Goal: Task Accomplishment & Management: Manage account settings

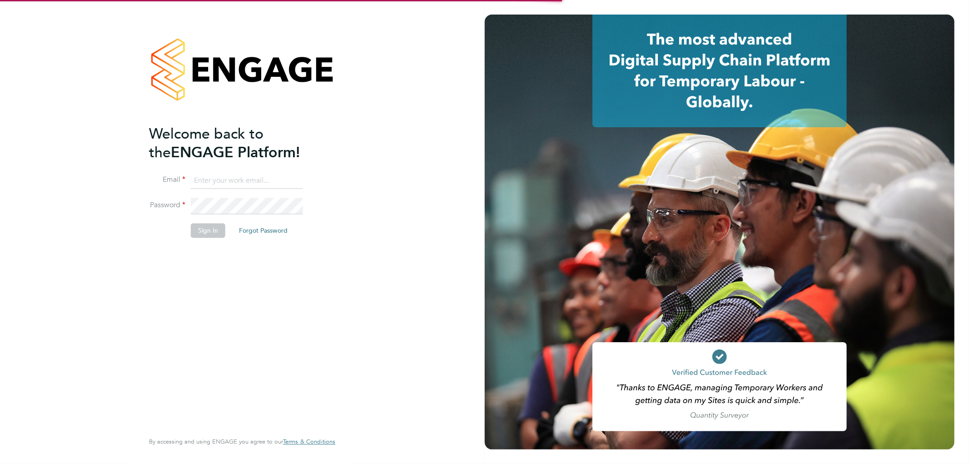
type input "kirsty.coburn@torus.co.uk"
click at [205, 238] on li "Sign In Forgot Password" at bounding box center [237, 235] width 177 height 24
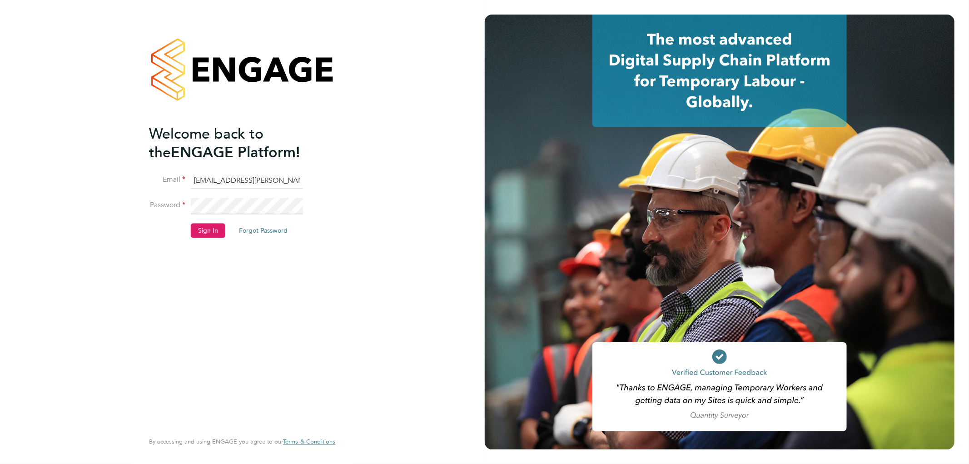
click at [205, 232] on button "Sign In" at bounding box center [208, 230] width 35 height 15
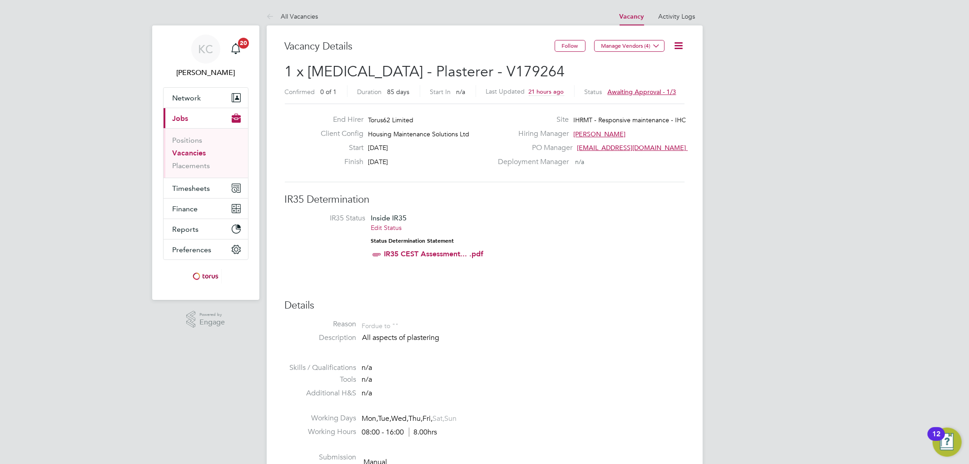
click at [675, 48] on icon at bounding box center [678, 45] width 11 height 11
click at [637, 96] on li "Approve" at bounding box center [649, 97] width 65 height 13
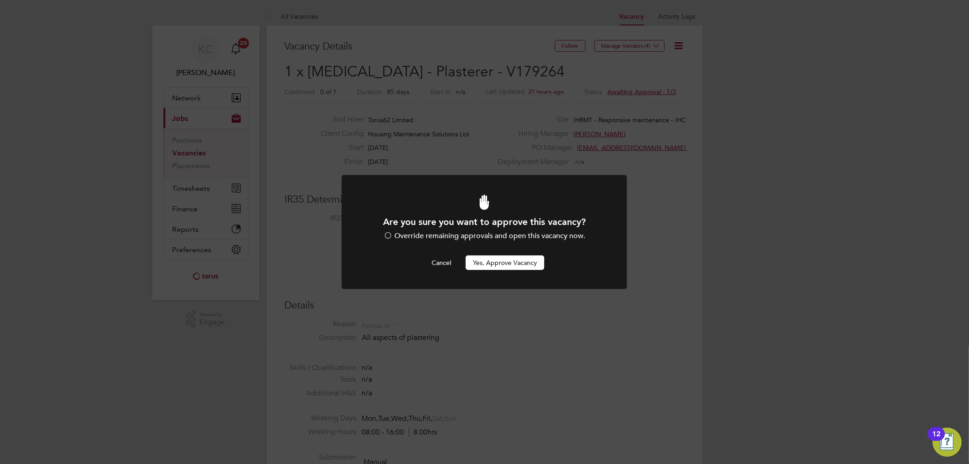
click at [506, 258] on button "Yes, Approve Vacancy" at bounding box center [504, 262] width 79 height 15
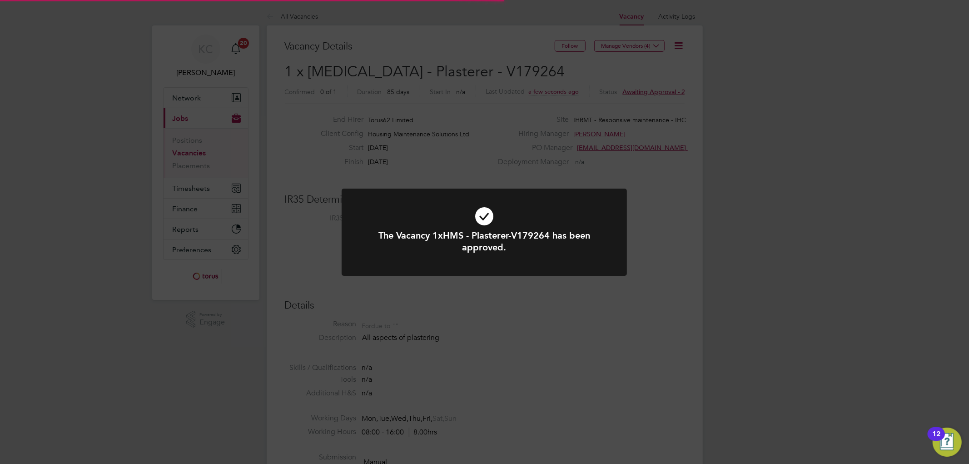
scroll to position [26, 64]
click at [592, 225] on icon at bounding box center [484, 215] width 236 height 35
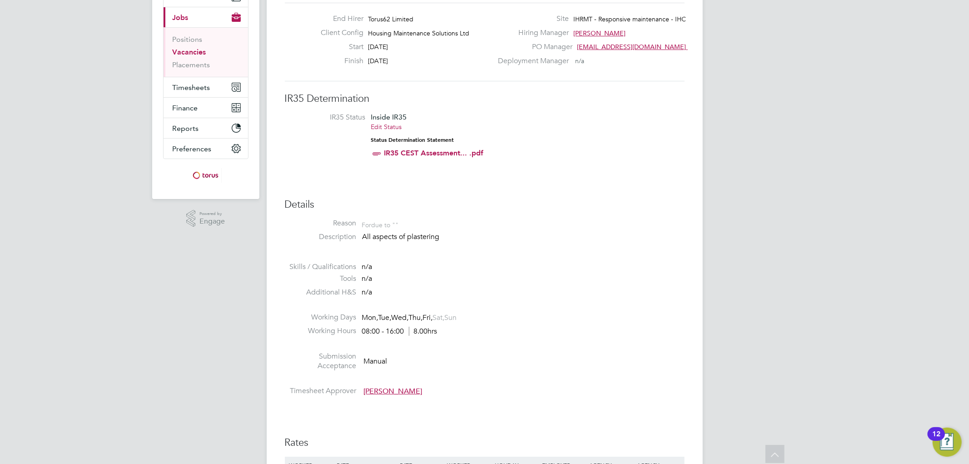
scroll to position [0, 0]
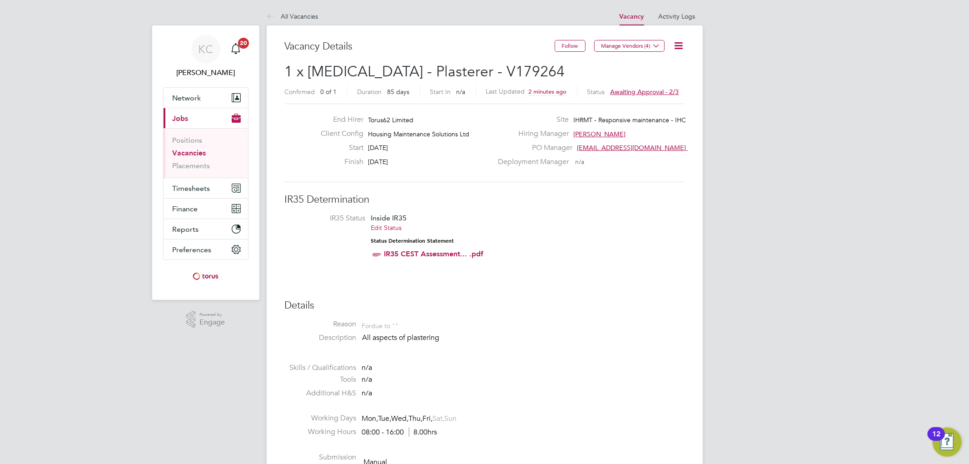
click at [683, 40] on icon at bounding box center [678, 45] width 11 height 11
click at [646, 67] on li "Edit Vacancy e" at bounding box center [649, 67] width 65 height 13
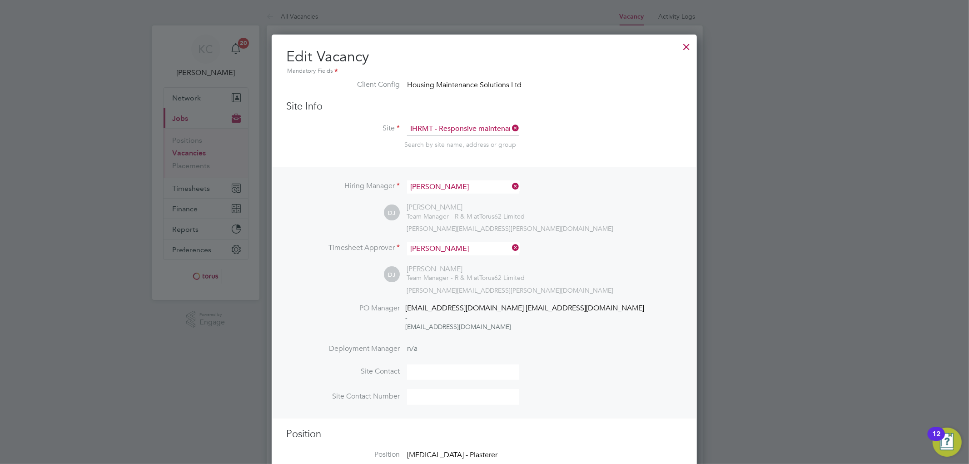
click at [687, 49] on div at bounding box center [686, 44] width 16 height 16
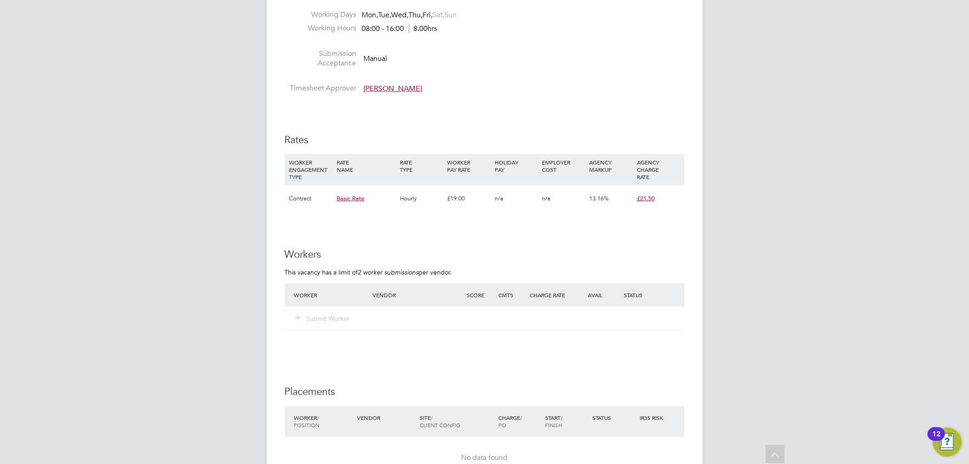
scroll to position [796, 0]
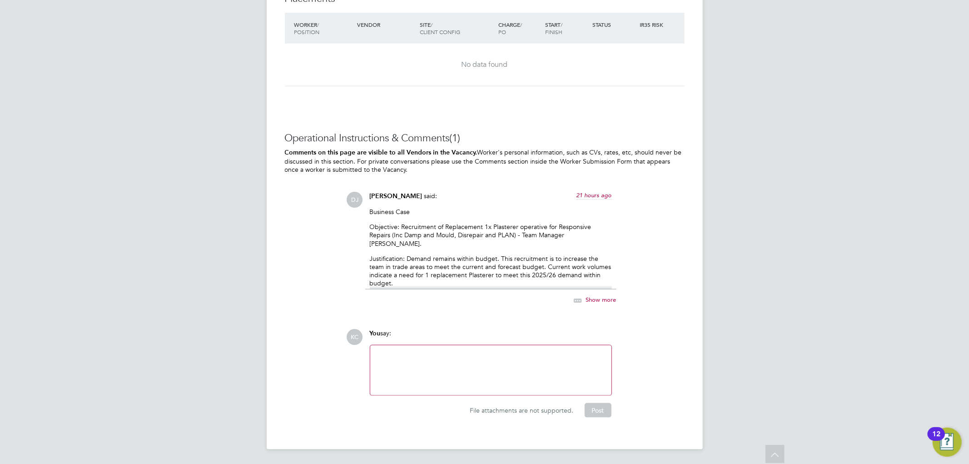
click at [512, 375] on div at bounding box center [491, 370] width 230 height 39
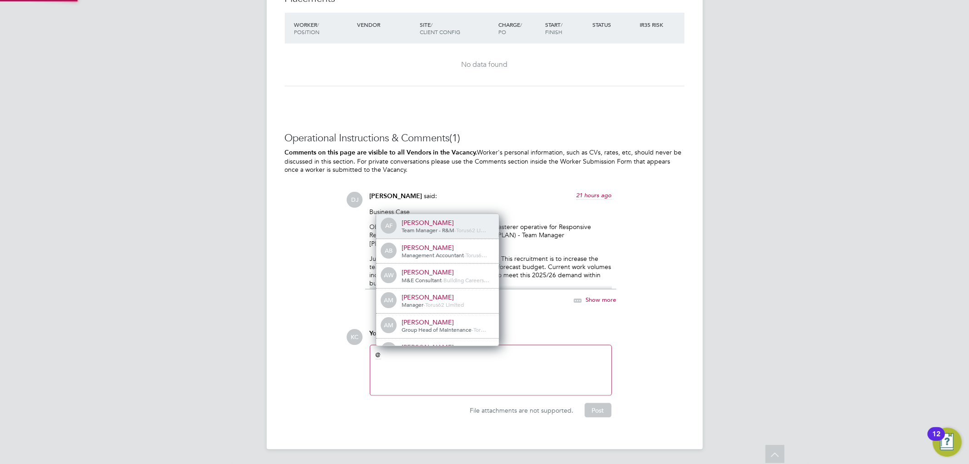
scroll to position [7, 91]
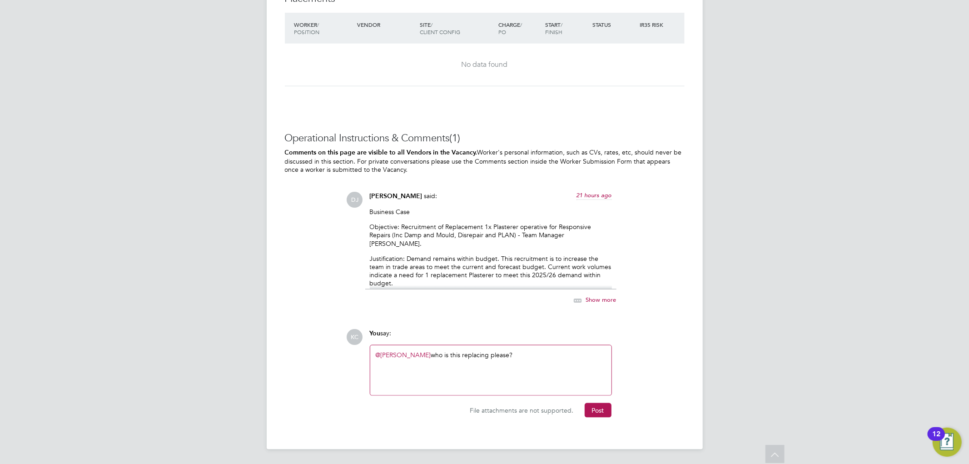
click at [494, 243] on div "Business Case Objective: Recruitment of Replacement 1x Plasterer operative for …" at bounding box center [491, 249] width 242 height 82
click at [602, 410] on button "Post" at bounding box center [597, 410] width 27 height 15
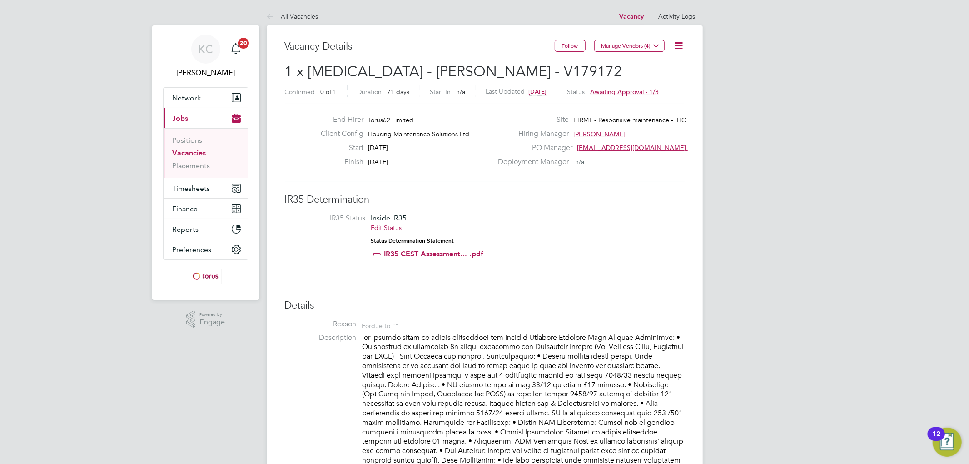
click at [679, 44] on icon at bounding box center [678, 45] width 11 height 11
click at [643, 65] on li "Edit Vacancy e" at bounding box center [649, 67] width 65 height 13
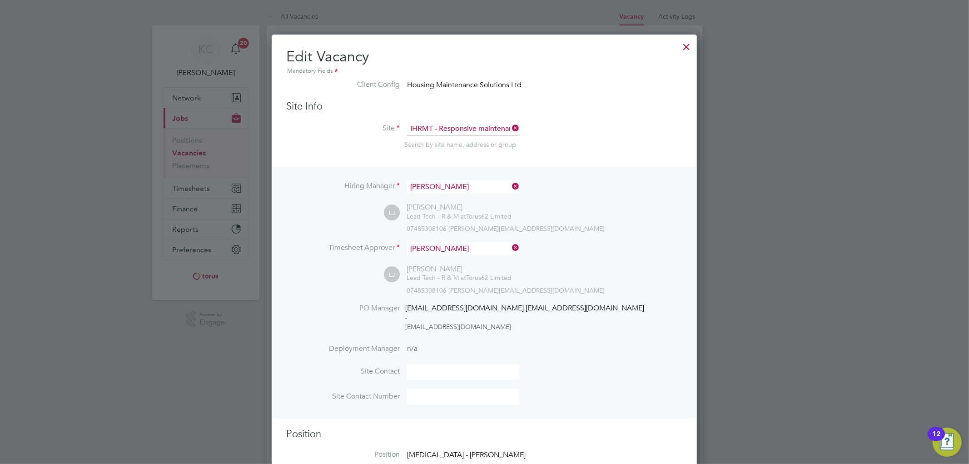
scroll to position [252, 0]
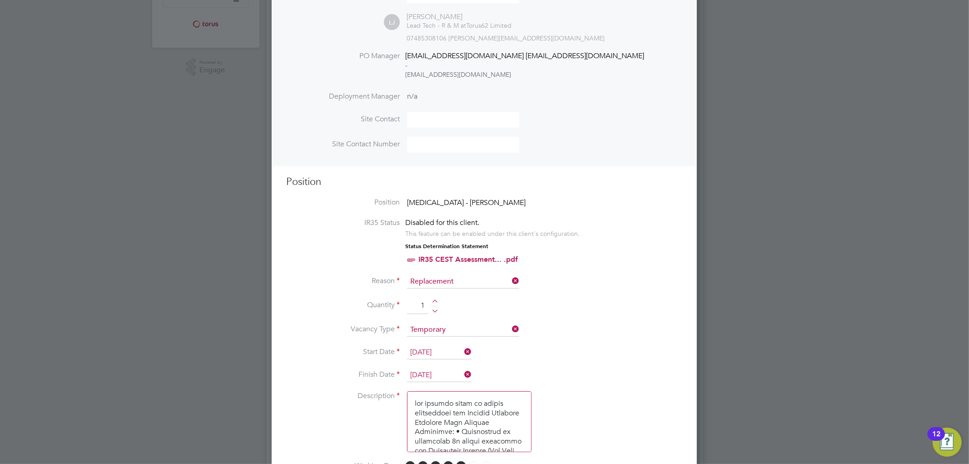
click at [747, 262] on div at bounding box center [484, 232] width 969 height 464
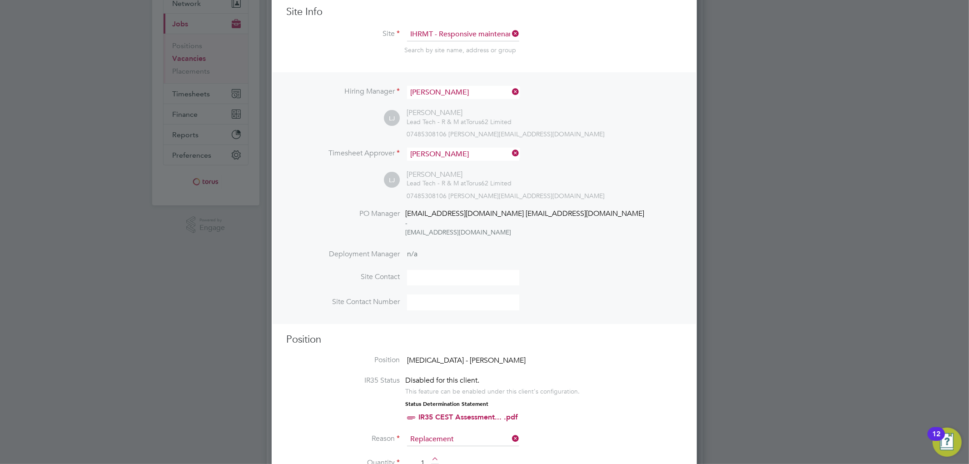
scroll to position [0, 0]
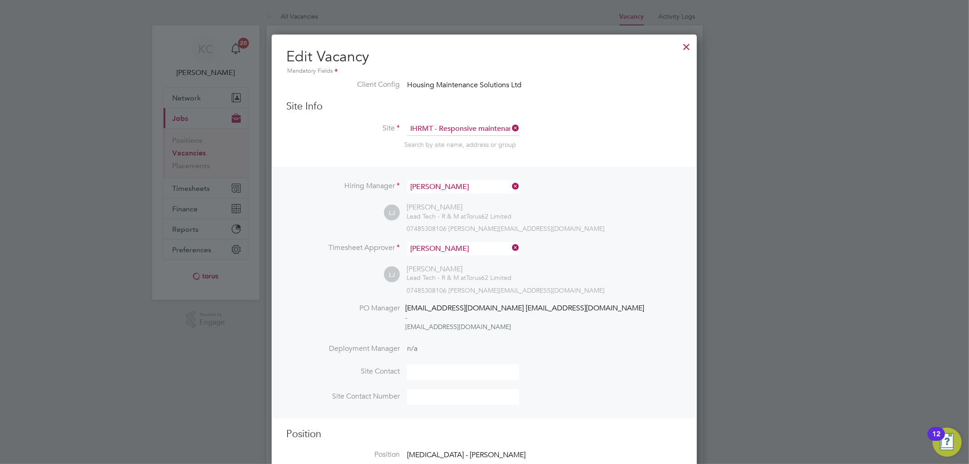
click at [688, 43] on div at bounding box center [686, 44] width 16 height 16
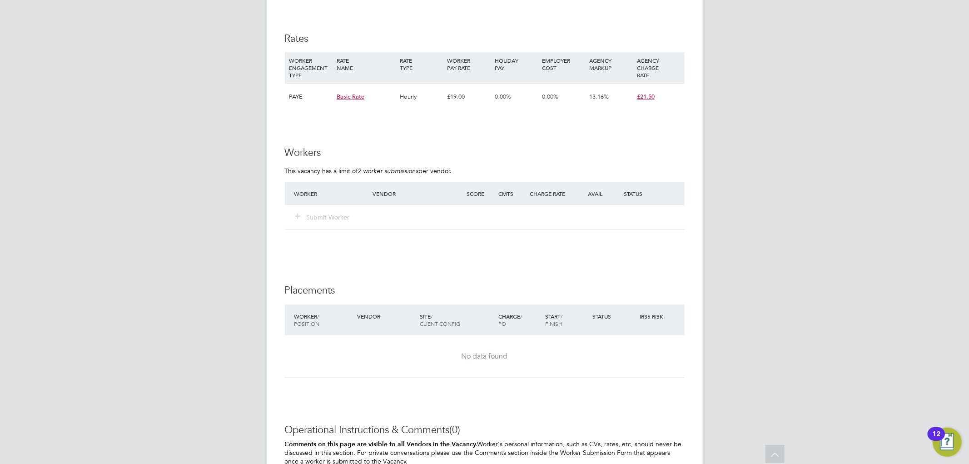
scroll to position [810, 0]
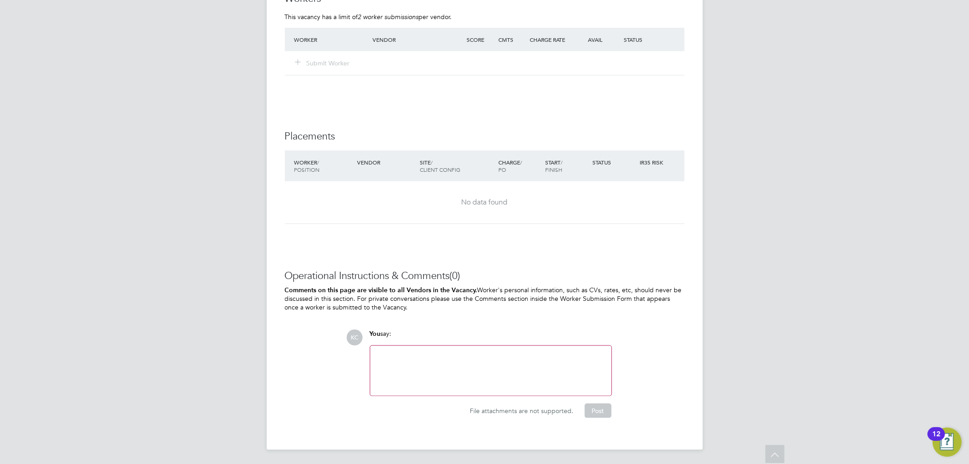
click at [476, 379] on div at bounding box center [491, 370] width 230 height 39
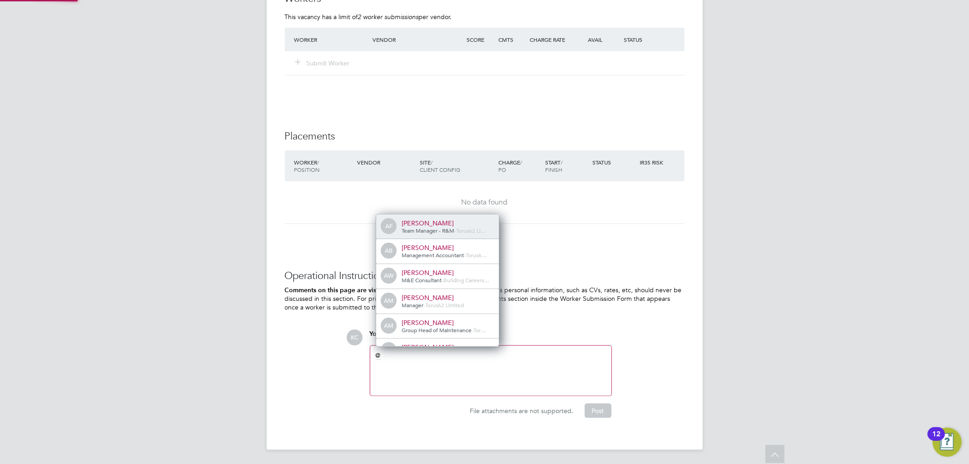
scroll to position [7, 91]
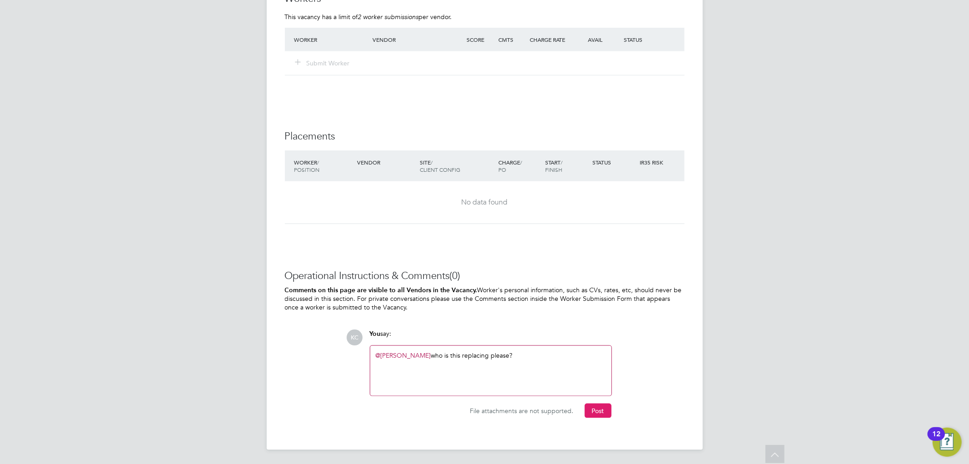
click at [599, 416] on button "Post" at bounding box center [597, 410] width 27 height 15
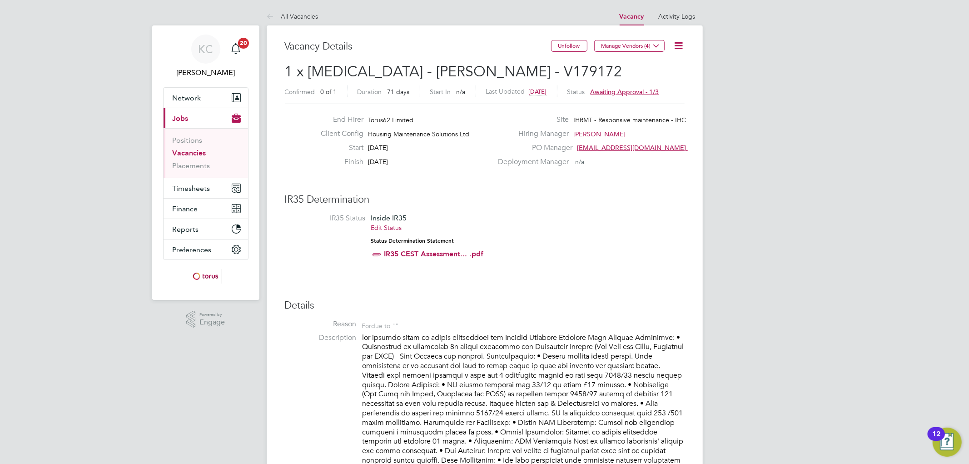
click at [682, 44] on icon at bounding box center [678, 45] width 11 height 11
click at [634, 90] on ul "Edit Vacancy e Update Status Approve Approve All Levels Approvers Followers" at bounding box center [649, 107] width 65 height 92
click at [679, 44] on icon at bounding box center [678, 45] width 11 height 11
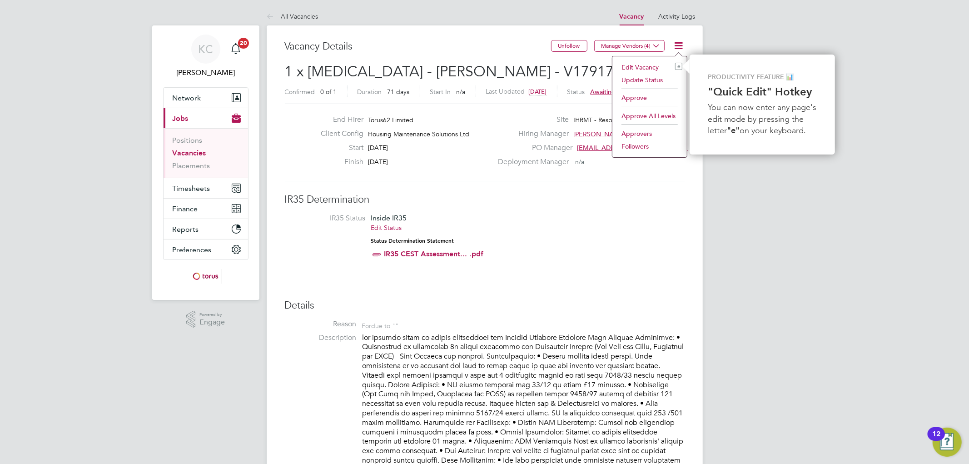
click at [636, 91] on li "Approve" at bounding box center [649, 97] width 65 height 13
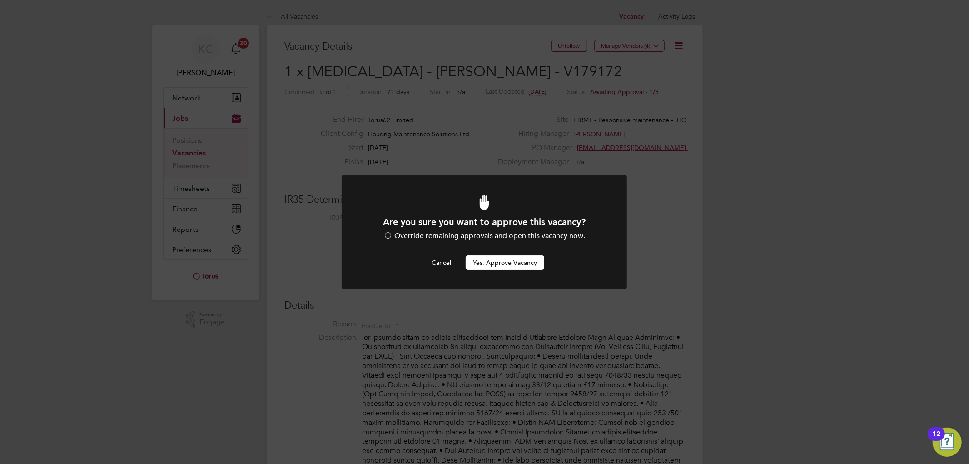
click at [502, 264] on button "Yes, Approve Vacancy" at bounding box center [504, 262] width 79 height 15
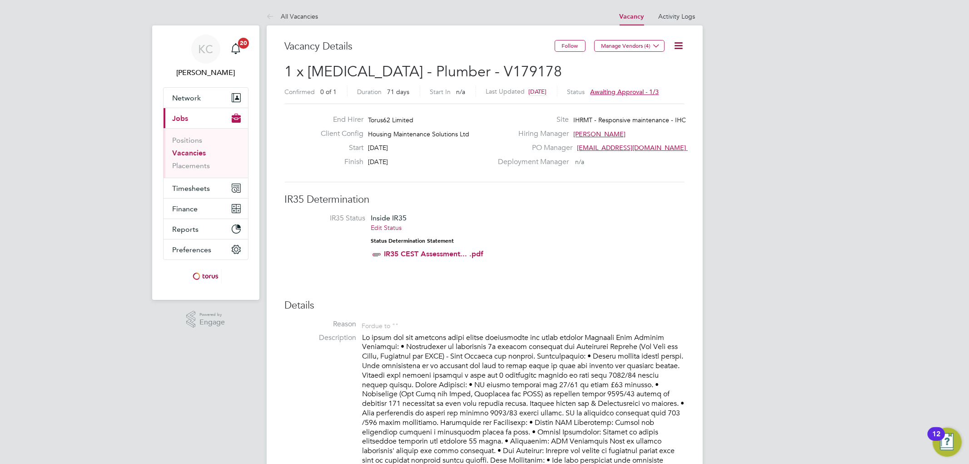
click at [678, 43] on icon at bounding box center [678, 45] width 11 height 11
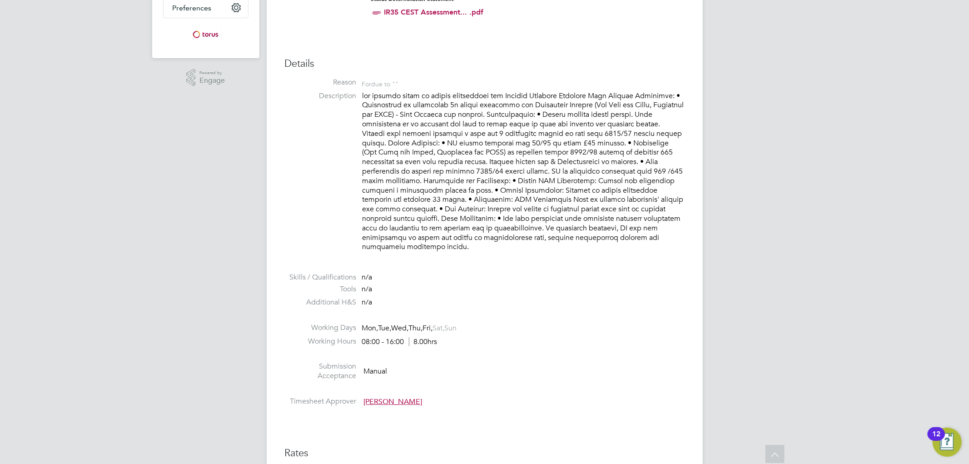
scroll to position [101, 0]
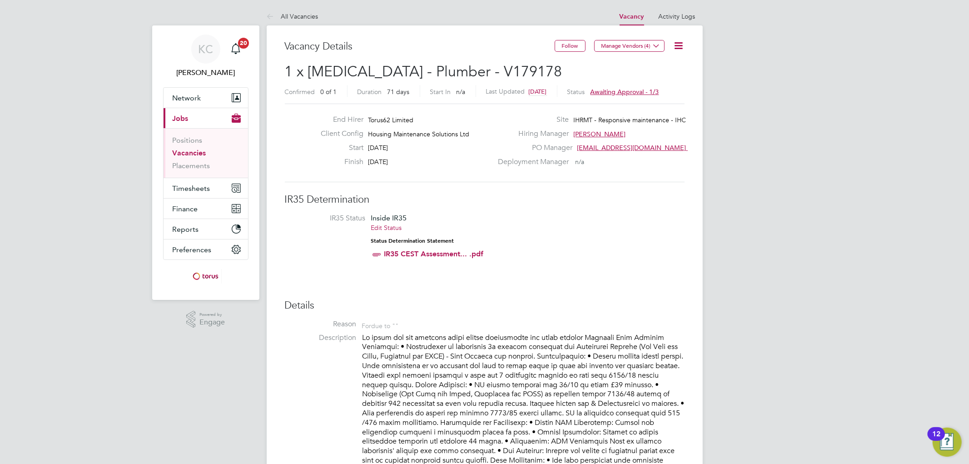
click at [677, 47] on icon at bounding box center [678, 45] width 11 height 11
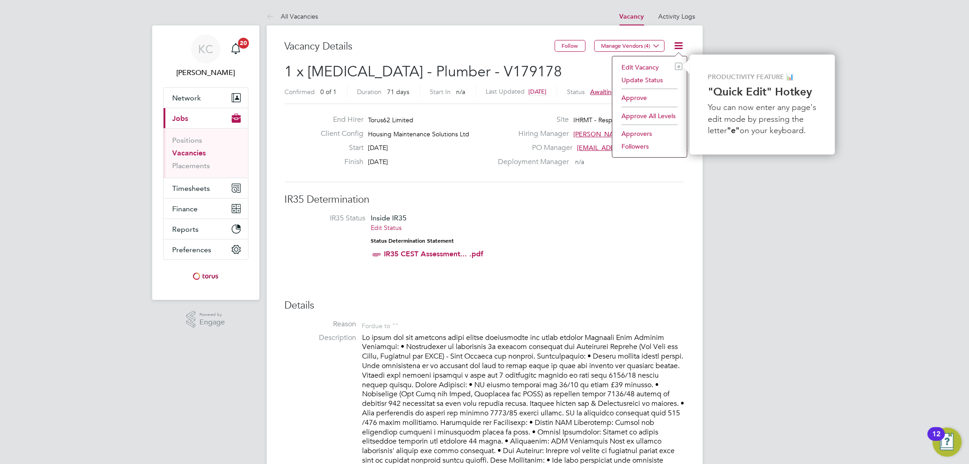
click at [637, 66] on li "Edit Vacancy e" at bounding box center [649, 67] width 65 height 13
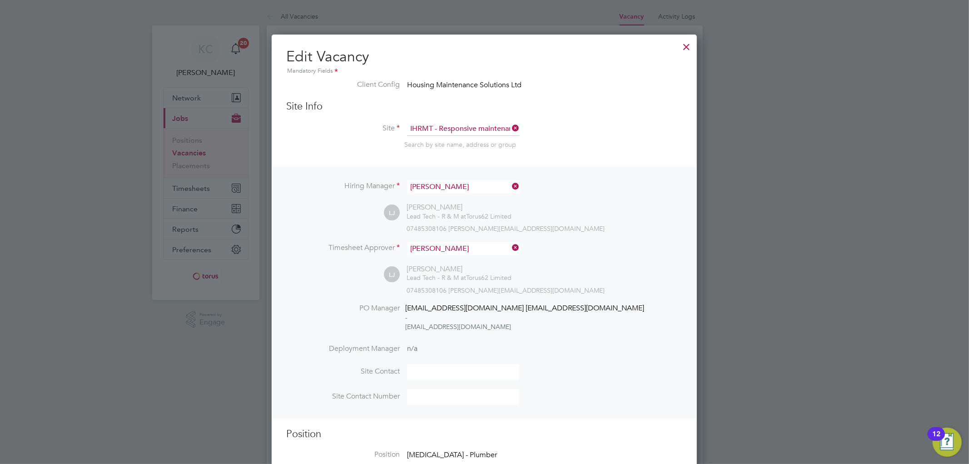
click at [683, 42] on div at bounding box center [686, 44] width 16 height 16
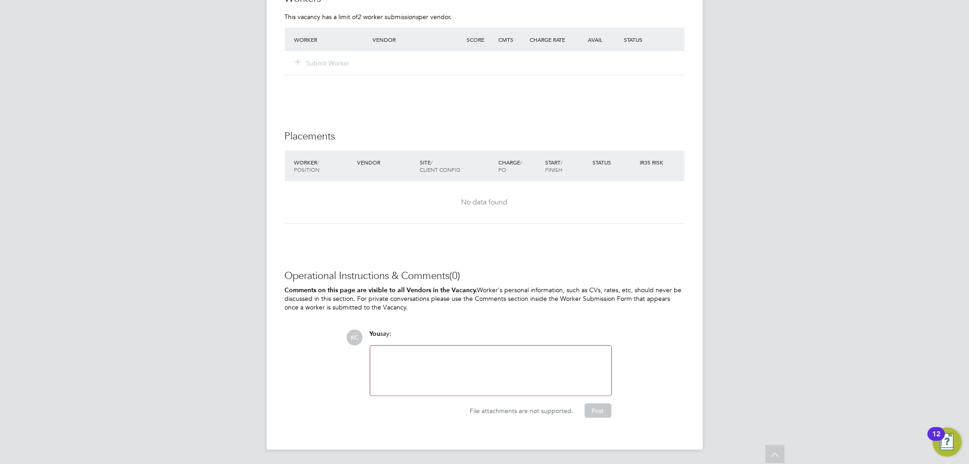
click at [477, 365] on div at bounding box center [491, 370] width 230 height 39
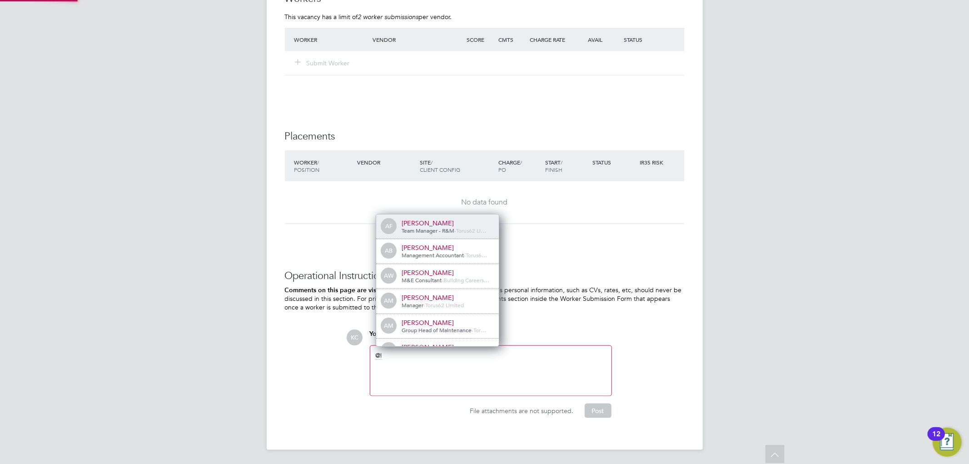
scroll to position [15, 91]
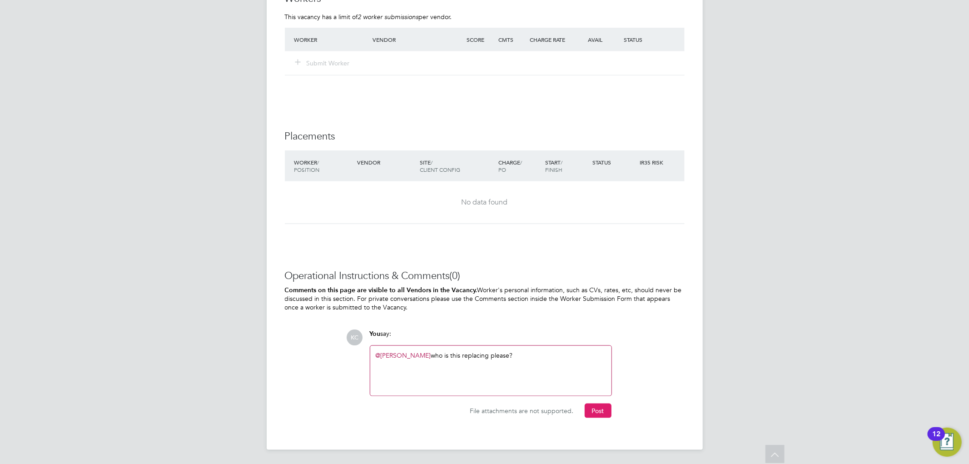
click at [609, 409] on button "Post" at bounding box center [597, 410] width 27 height 15
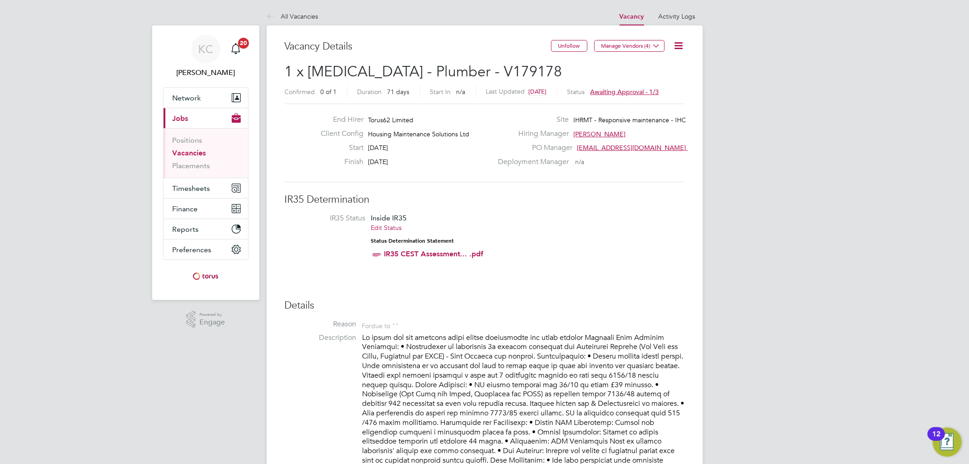
click at [677, 45] on icon at bounding box center [678, 45] width 11 height 11
click at [642, 100] on li "Approve" at bounding box center [649, 97] width 65 height 13
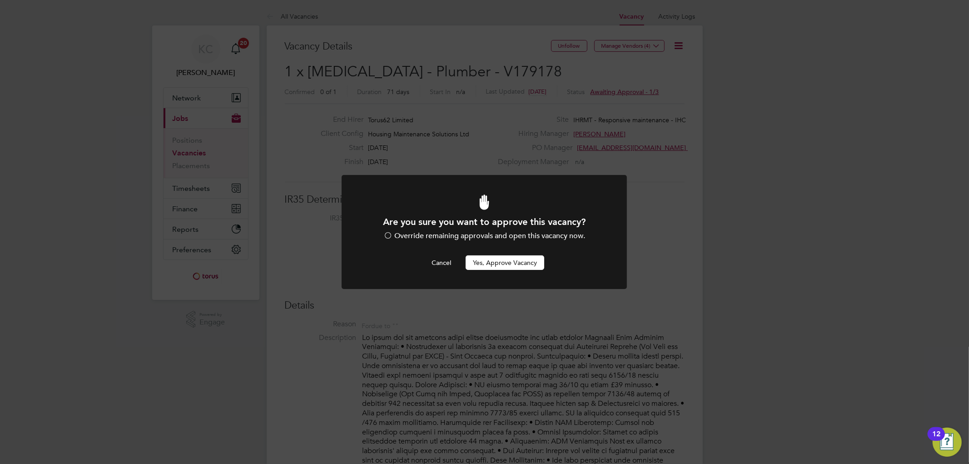
click at [501, 264] on button "Yes, Approve Vacancy" at bounding box center [504, 262] width 79 height 15
